Goal: Information Seeking & Learning: Learn about a topic

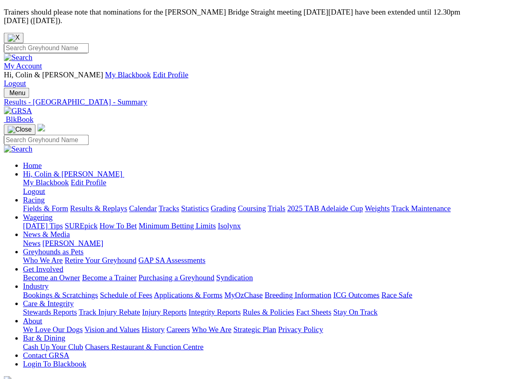
scroll to position [2, 0]
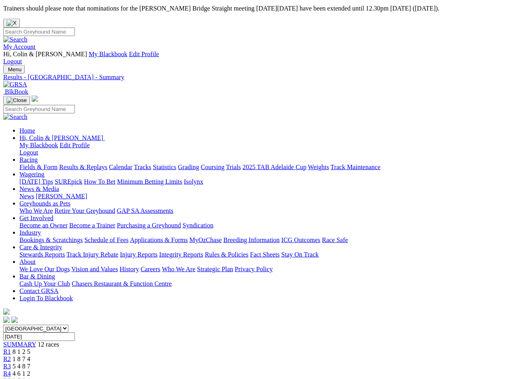
click at [75, 320] on input "Thursday, 16 May 2024" at bounding box center [39, 336] width 72 height 9
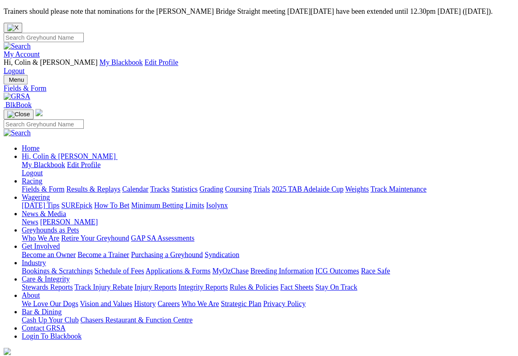
scroll to position [4, 0]
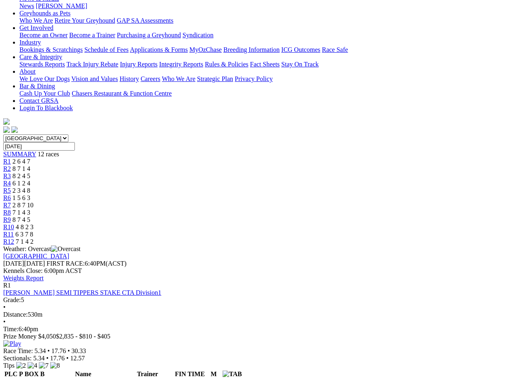
scroll to position [155, 0]
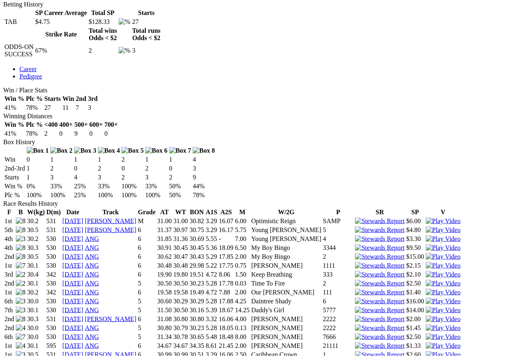
scroll to position [462, 0]
